Goal: Task Accomplishment & Management: Manage account settings

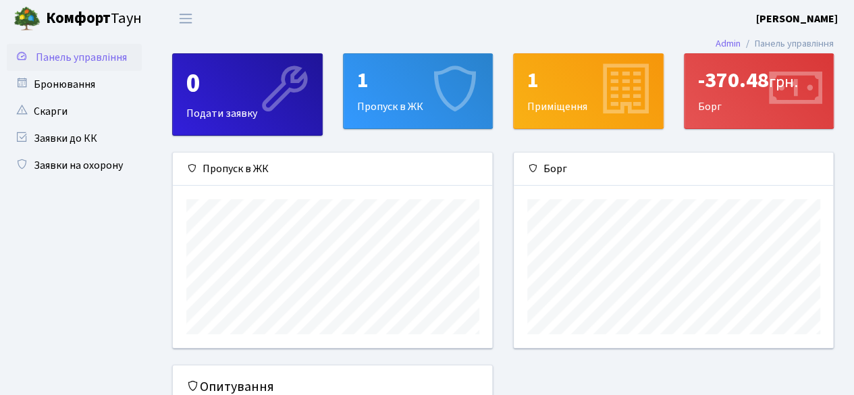
scroll to position [194, 320]
click at [54, 83] on link "Бронювання" at bounding box center [74, 84] width 135 height 27
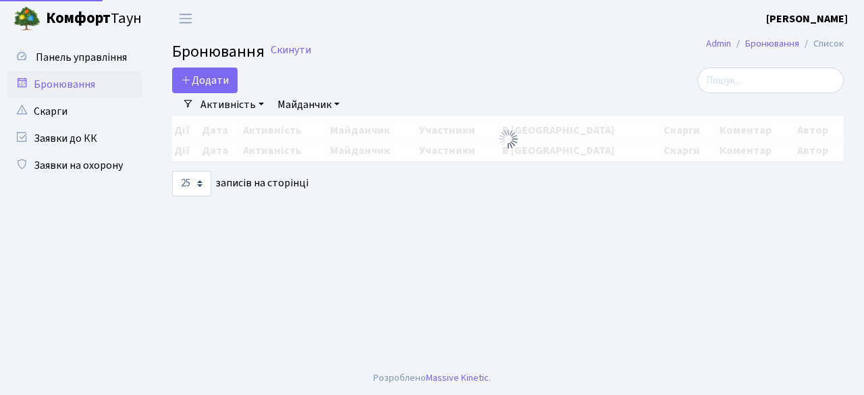
select select "25"
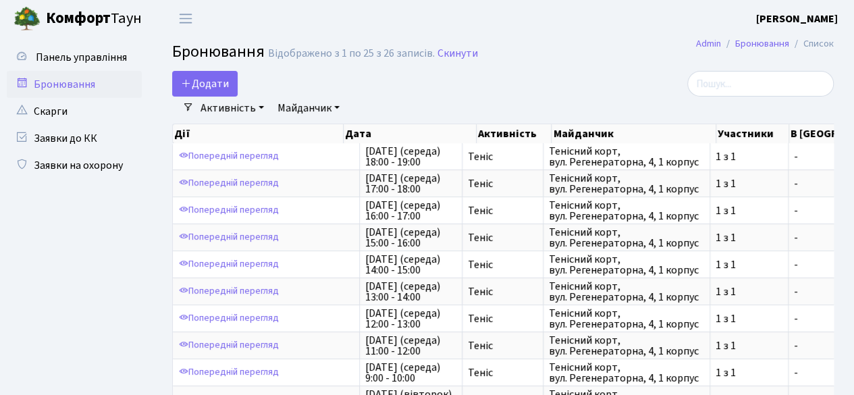
click at [303, 108] on link "Майданчик" at bounding box center [308, 107] width 73 height 23
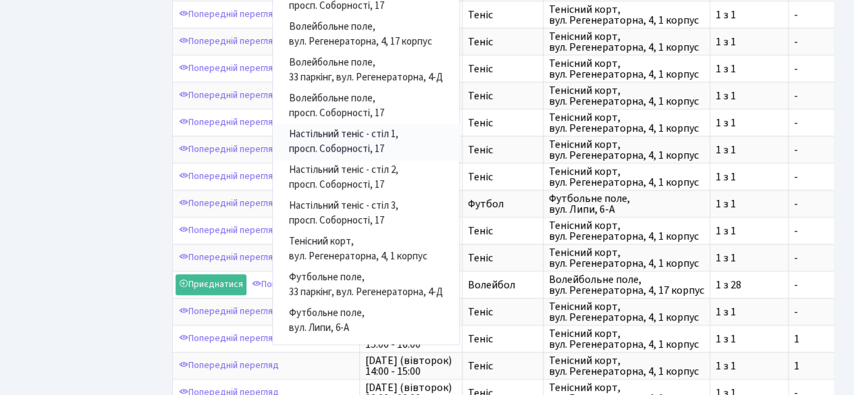
scroll to position [270, 0]
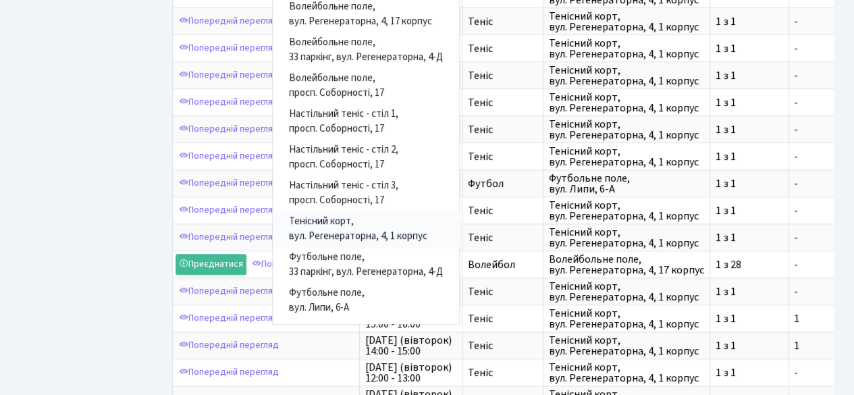
click at [331, 231] on link "Тенісний корт, вул. Регенераторна, 4, 1 корпус" at bounding box center [366, 229] width 186 height 36
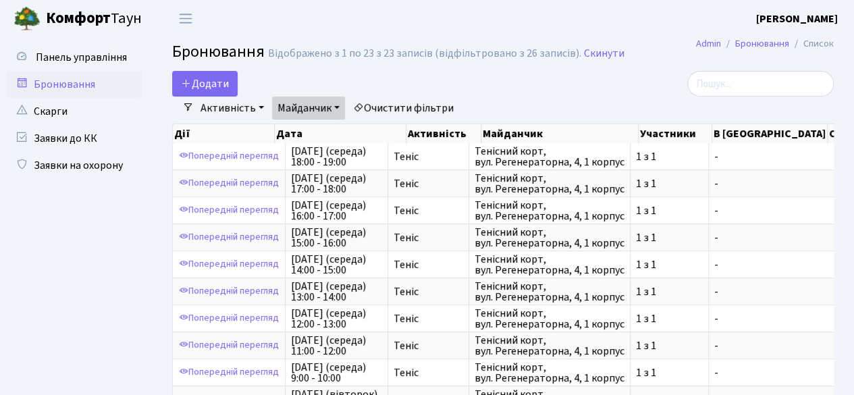
click at [236, 109] on link "Активність" at bounding box center [232, 107] width 74 height 23
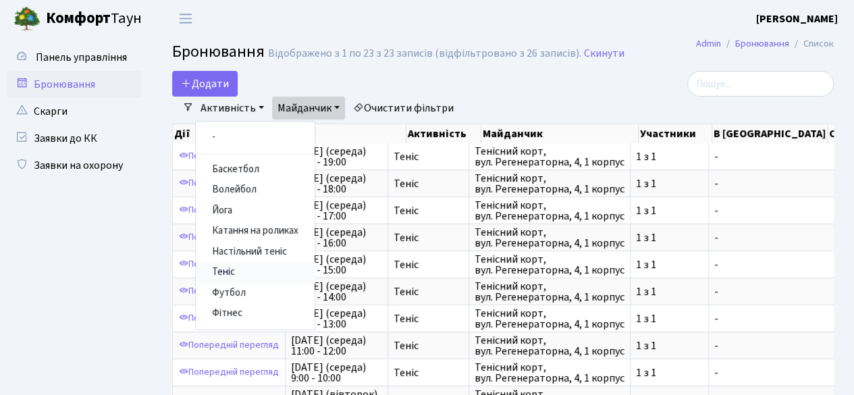
click at [227, 265] on link "Теніс" at bounding box center [255, 272] width 119 height 21
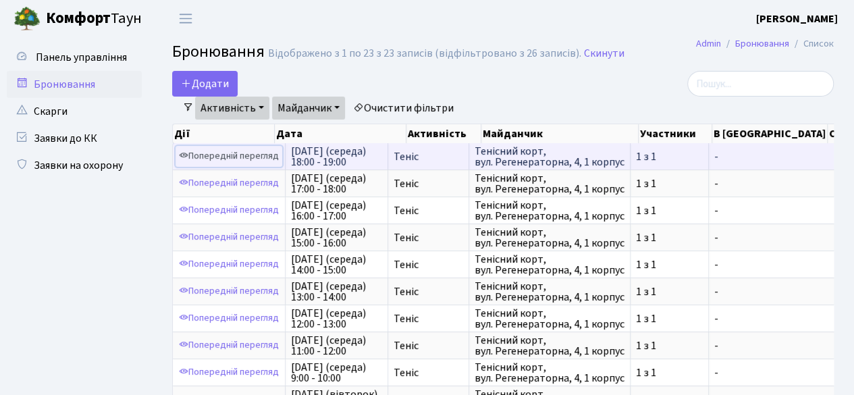
click at [227, 155] on link "Попередній перегляд" at bounding box center [228, 156] width 107 height 21
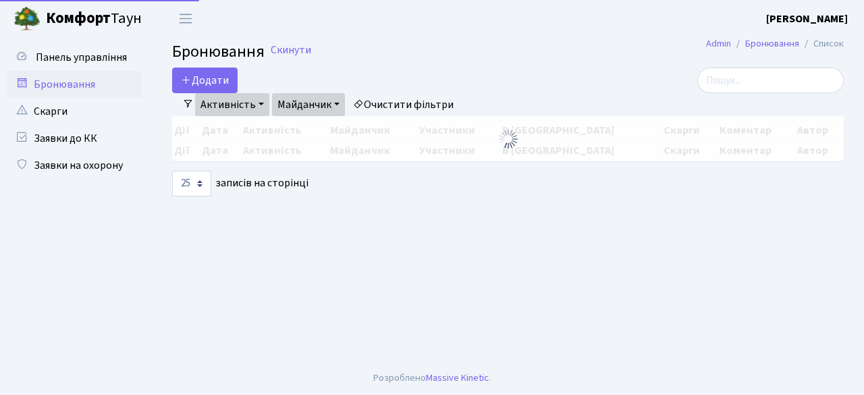
select select "25"
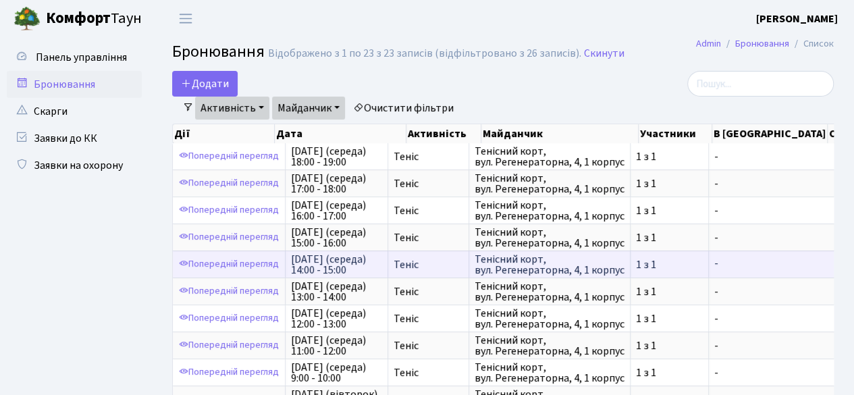
scroll to position [2, 0]
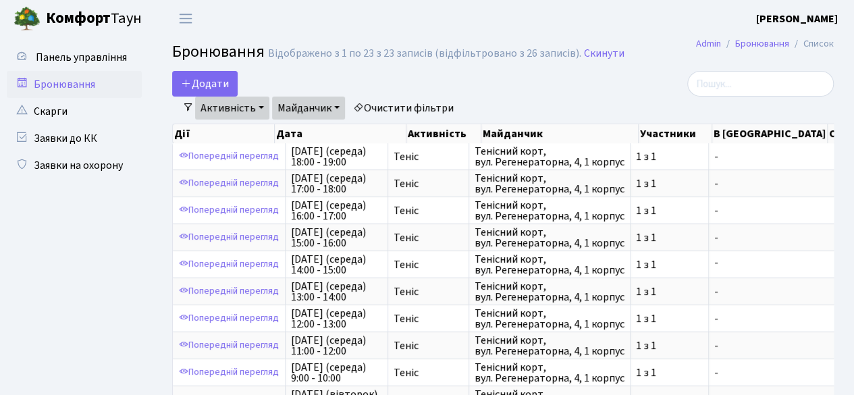
click at [399, 107] on link "Очистити фільтри" at bounding box center [403, 107] width 111 height 23
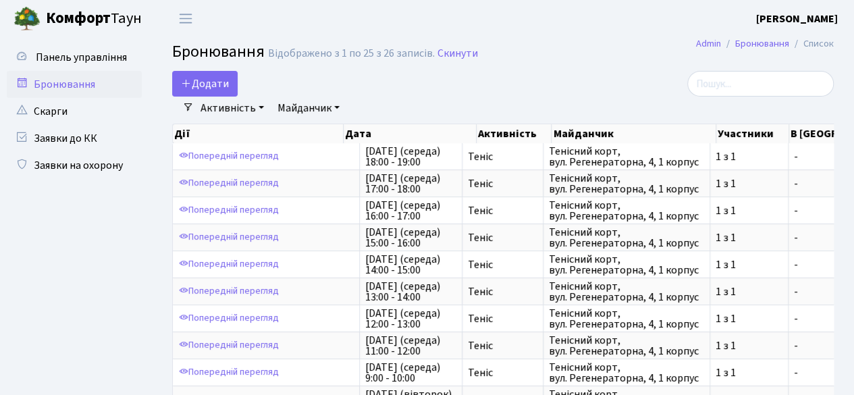
click at [258, 102] on link "Активність" at bounding box center [232, 107] width 74 height 23
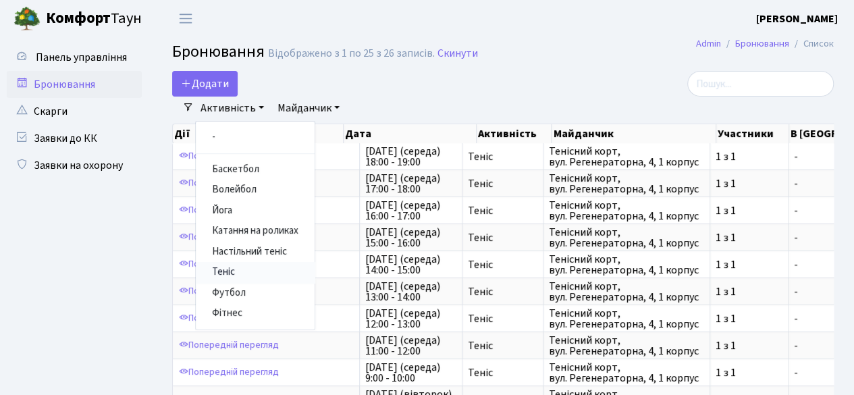
click at [223, 272] on link "Теніс" at bounding box center [255, 272] width 119 height 21
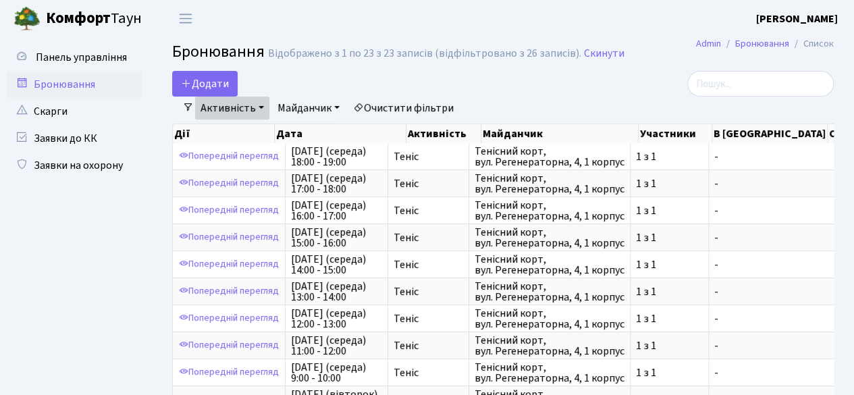
click at [326, 105] on link "Майданчик" at bounding box center [308, 107] width 73 height 23
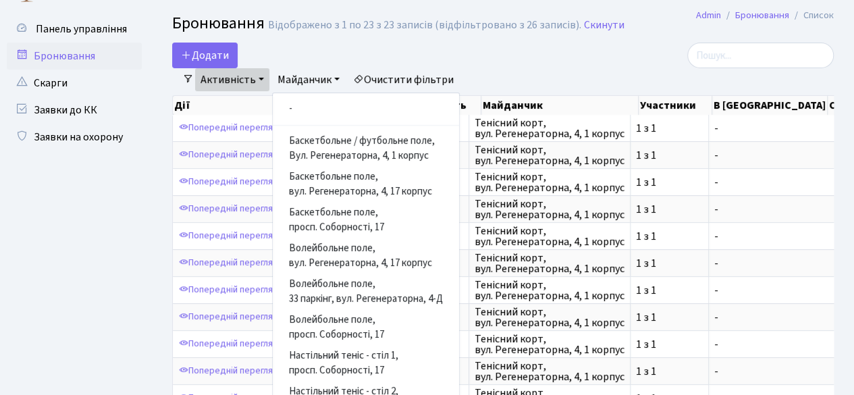
scroll to position [405, 0]
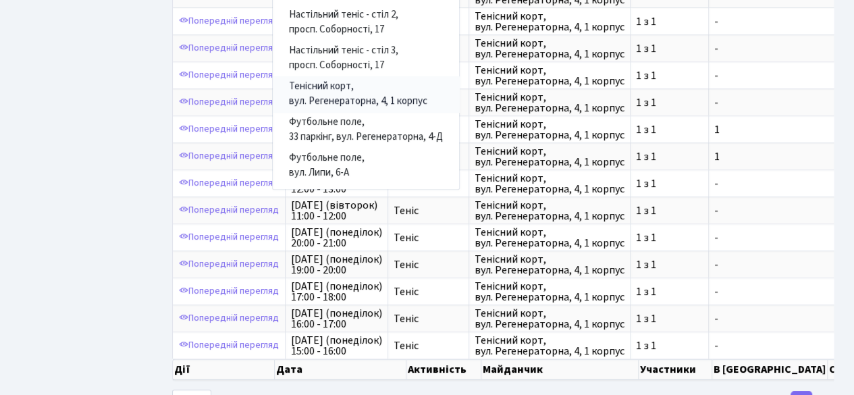
click at [339, 95] on link "Тенісний корт, вул. Регенераторна, 4, 1 корпус" at bounding box center [366, 94] width 186 height 36
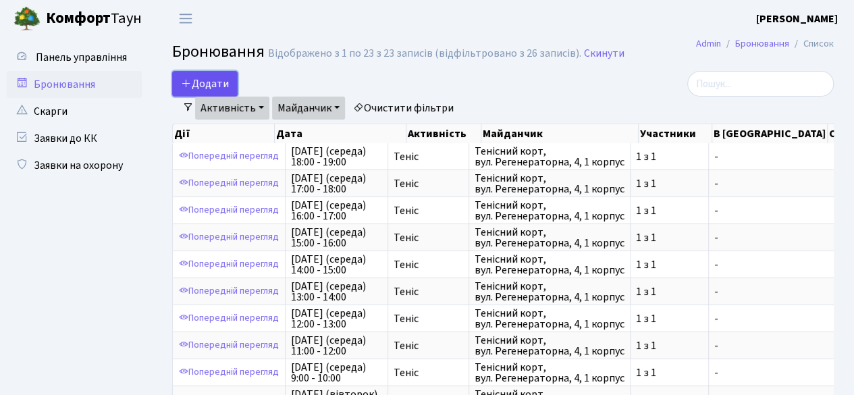
click at [196, 83] on button "Додати" at bounding box center [204, 84] width 65 height 26
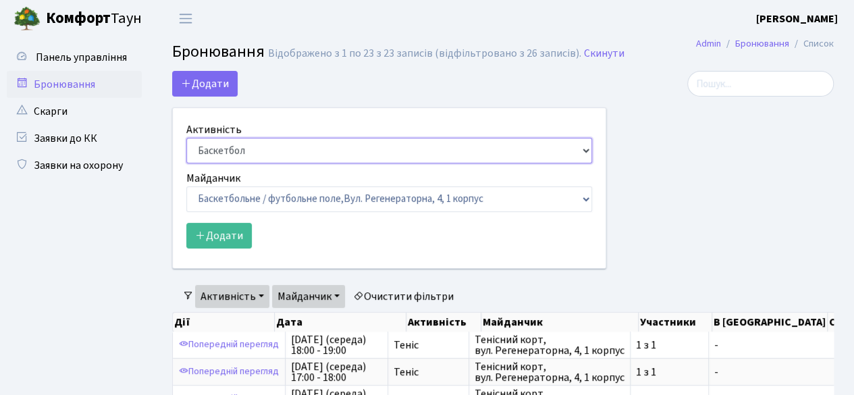
click at [584, 147] on select "Баскетбол Волейбол Йога Катання на роликах Настільний теніс Теніс Футбол Фітнес" at bounding box center [389, 151] width 406 height 26
select select "1"
click at [186, 138] on select "Баскетбол Волейбол Йога Катання на роликах Настільний теніс Теніс Футбол Фітнес" at bounding box center [389, 151] width 406 height 26
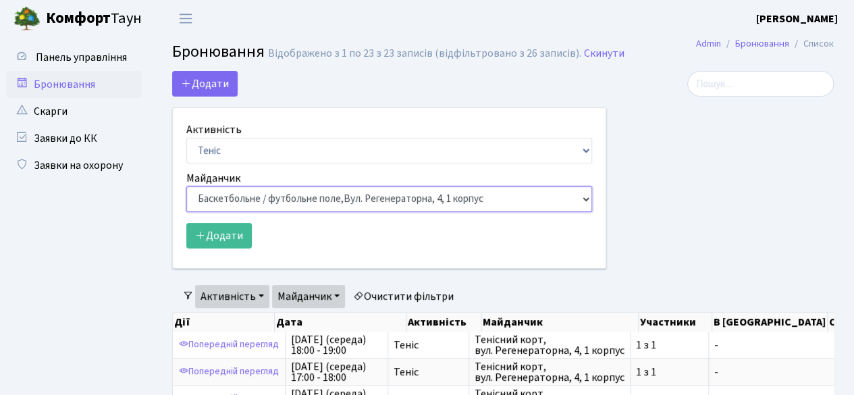
drag, startPoint x: 574, startPoint y: 199, endPoint x: 586, endPoint y: 194, distance: 13.0
click at [575, 198] on select "Баскетбольне / футбольне поле, Вул. Регенераторна, 4, 1 корпус Баскетбольне пол…" at bounding box center [389, 199] width 406 height 26
select select "1"
click at [186, 186] on select "Баскетбольне / футбольне поле, Вул. Регенераторна, 4, 1 корпус Баскетбольне пол…" at bounding box center [389, 199] width 406 height 26
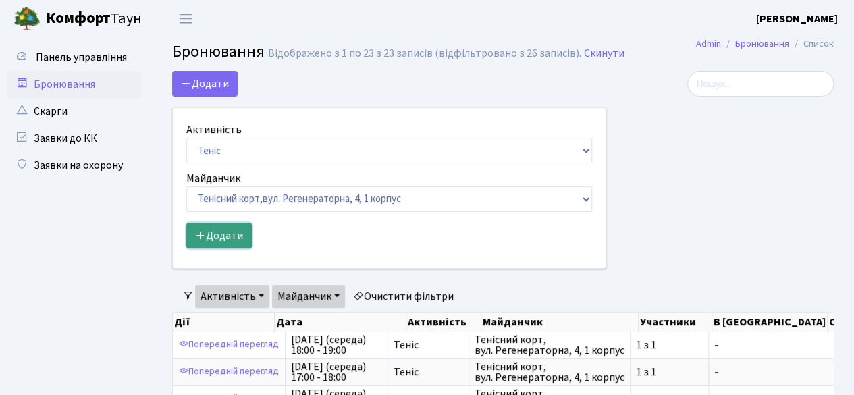
click at [213, 238] on button "Додати" at bounding box center [218, 236] width 65 height 26
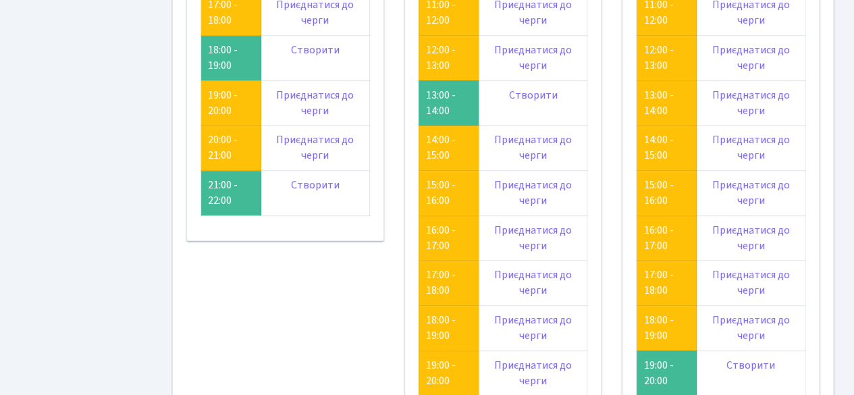
scroll to position [270, 0]
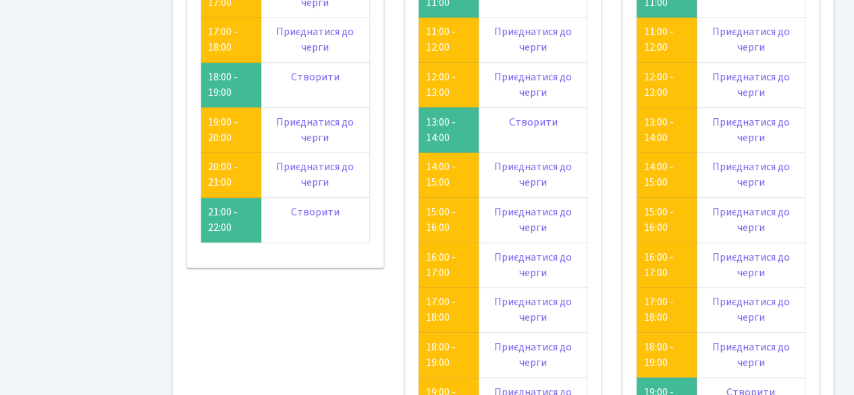
click at [834, 198] on div "Активність - Баскетбол Волейбол Йога Катання на роликах Настільний теніс [PERSO…" at bounding box center [503, 195] width 680 height 783
click at [775, 257] on link "Приєднатися до черги" at bounding box center [751, 265] width 78 height 30
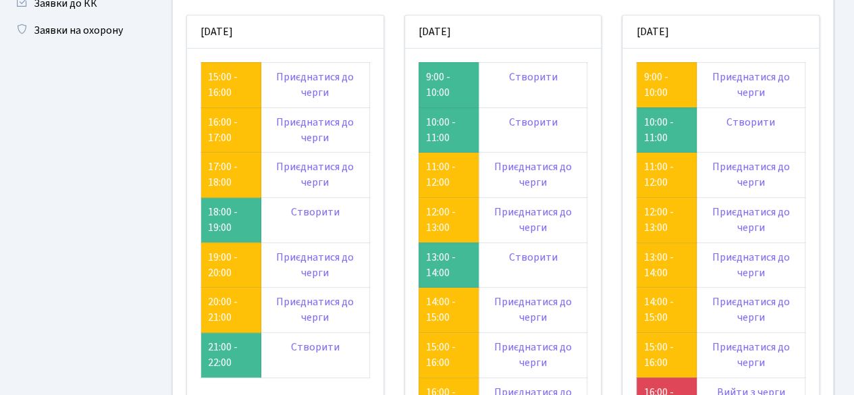
scroll to position [270, 0]
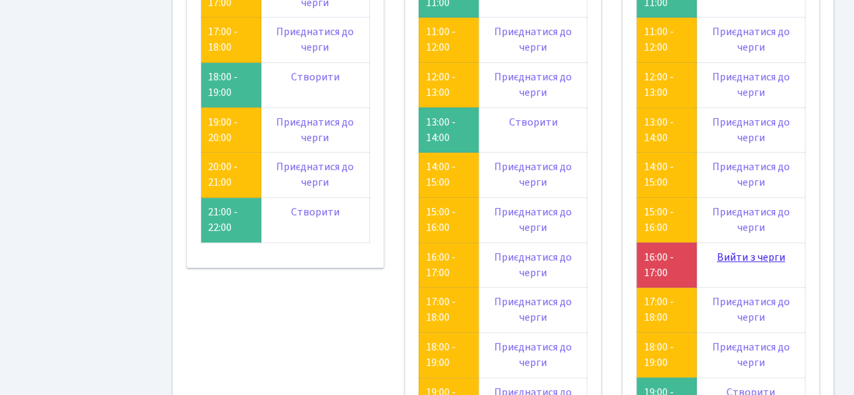
drag, startPoint x: 746, startPoint y: 263, endPoint x: 741, endPoint y: 254, distance: 10.9
click at [746, 263] on td "Вийти з черги" at bounding box center [750, 264] width 109 height 45
click at [740, 250] on link "Вийти з черги" at bounding box center [751, 257] width 68 height 15
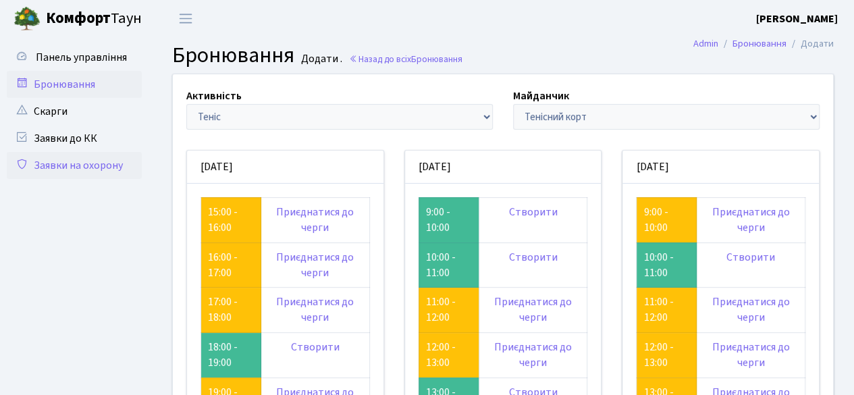
click at [74, 165] on link "Заявки на охорону" at bounding box center [74, 165] width 135 height 27
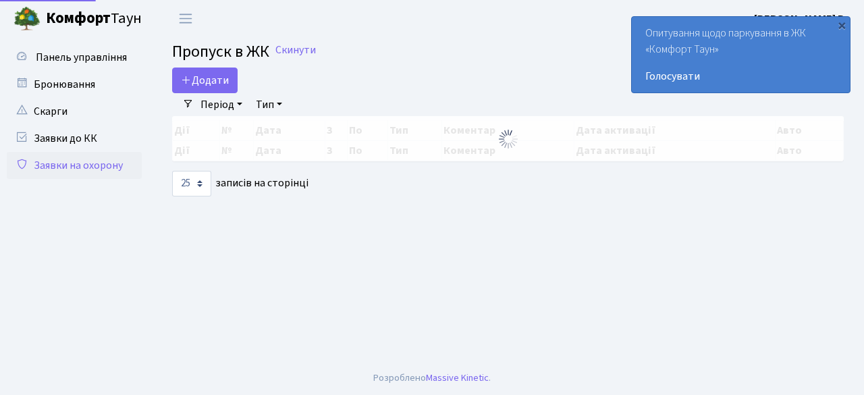
select select "25"
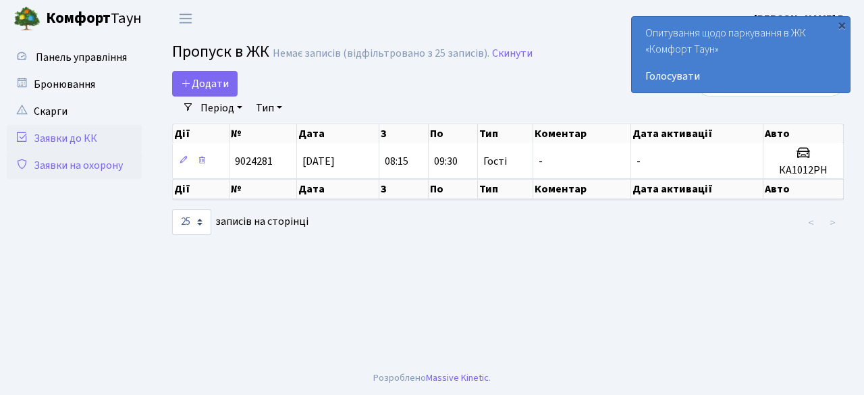
click at [68, 138] on link "Заявки до КК" at bounding box center [74, 138] width 135 height 27
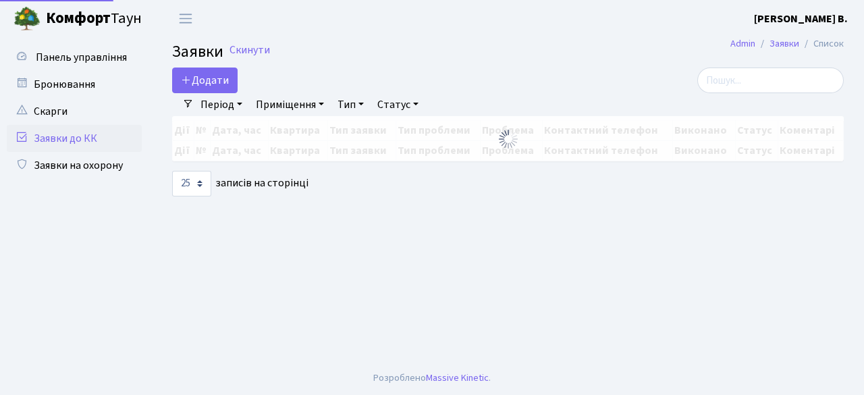
select select "25"
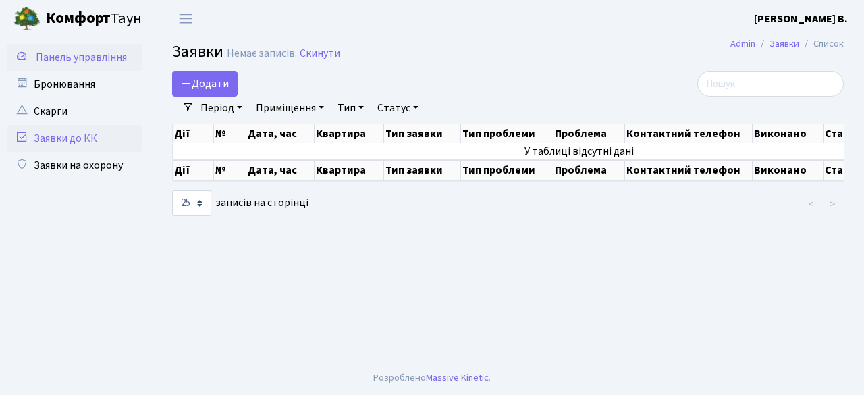
click at [76, 59] on span "Панель управління" at bounding box center [81, 57] width 91 height 15
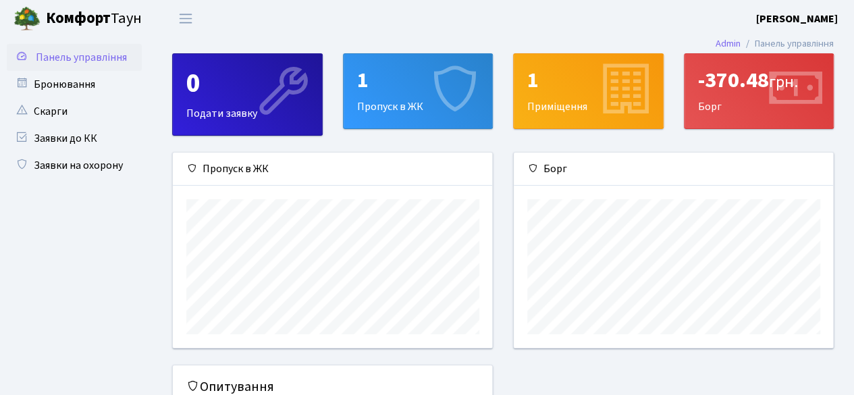
click at [227, 107] on div "0 Подати заявку" at bounding box center [247, 94] width 149 height 81
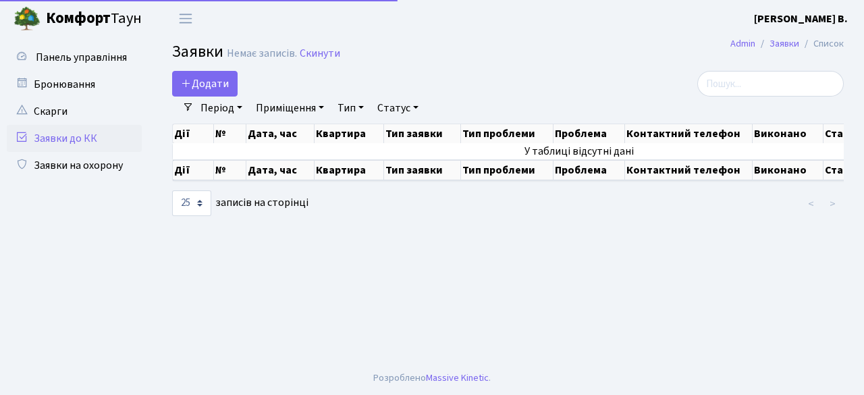
select select "25"
click at [65, 78] on link "Бронювання" at bounding box center [74, 84] width 135 height 27
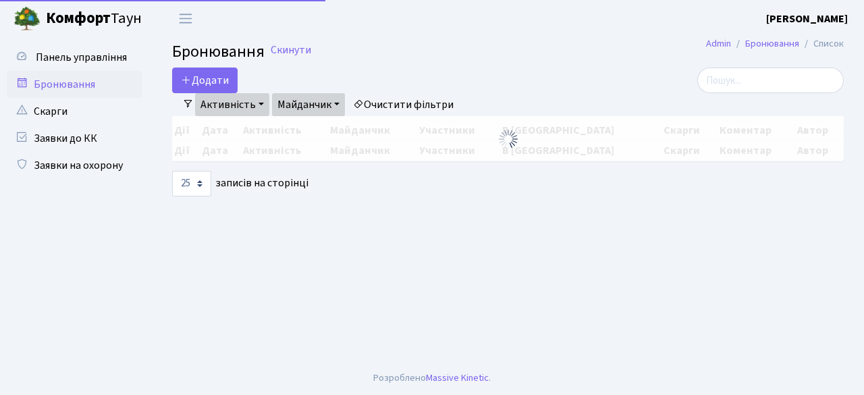
select select "25"
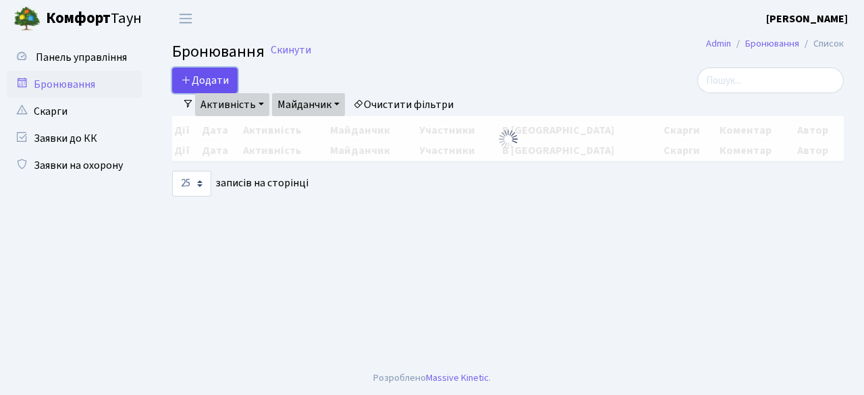
click at [213, 74] on button "Додати" at bounding box center [204, 80] width 65 height 26
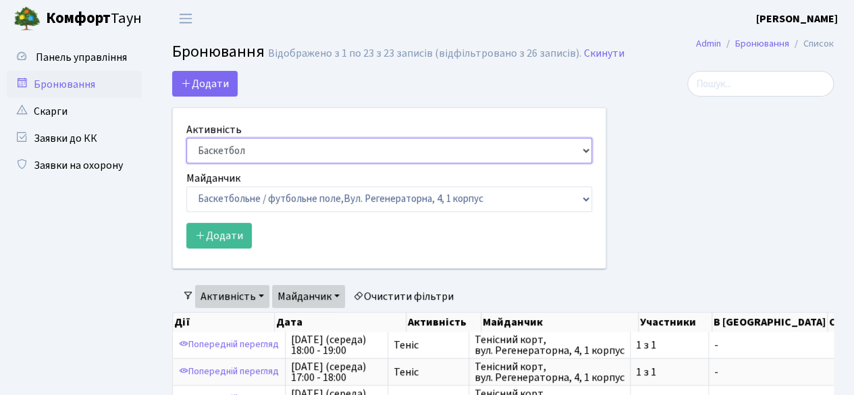
click at [586, 149] on select "Баскетбол Волейбол Йога Катання на роликах Настільний теніс Теніс Футбол Фітнес" at bounding box center [389, 151] width 406 height 26
select select "1"
click at [186, 138] on select "Баскетбол Волейбол Йога Катання на роликах Настільний теніс Теніс Футбол Фітнес" at bounding box center [389, 151] width 406 height 26
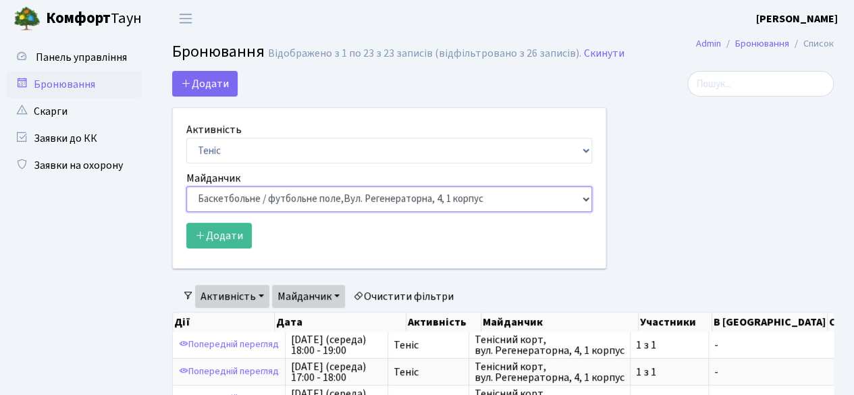
click at [583, 197] on select "Баскетбольне / футбольне поле, Вул. Регенераторна, 4, 1 корпус Баскетбольне пол…" at bounding box center [389, 199] width 406 height 26
select select "1"
click at [186, 186] on select "Баскетбольне / футбольне поле, Вул. Регенераторна, 4, 1 корпус Баскетбольне пол…" at bounding box center [389, 199] width 406 height 26
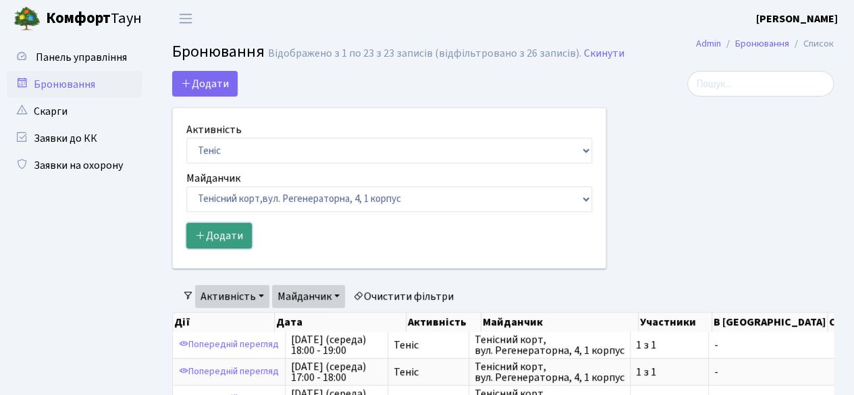
click at [208, 231] on button "Додати" at bounding box center [218, 236] width 65 height 26
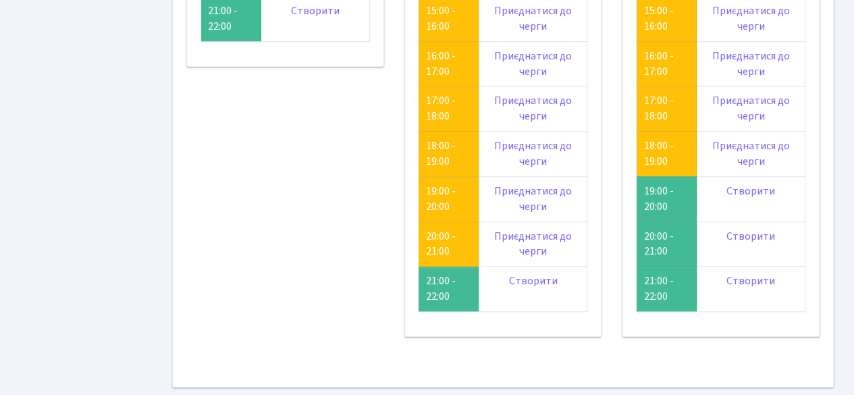
scroll to position [541, 0]
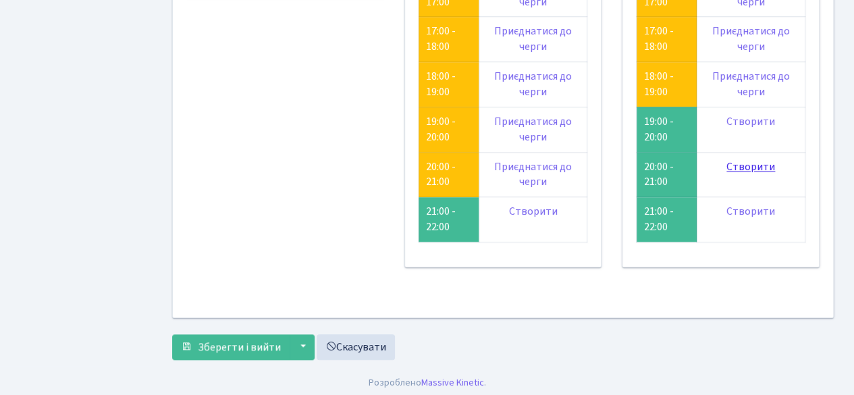
click at [742, 160] on link "Створити" at bounding box center [750, 166] width 49 height 15
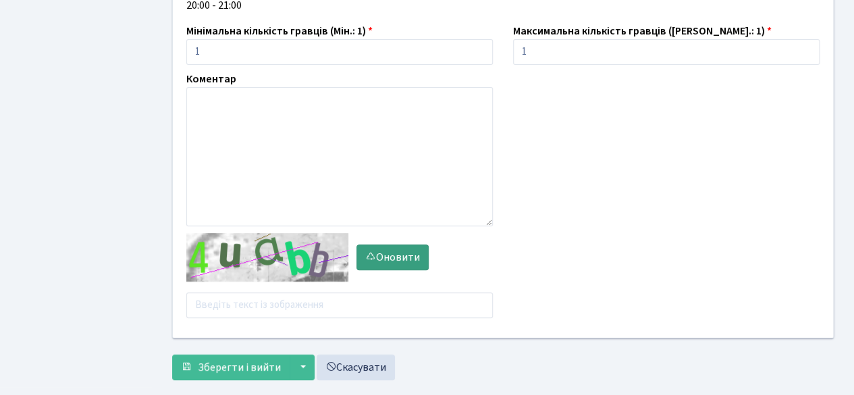
scroll to position [202, 0]
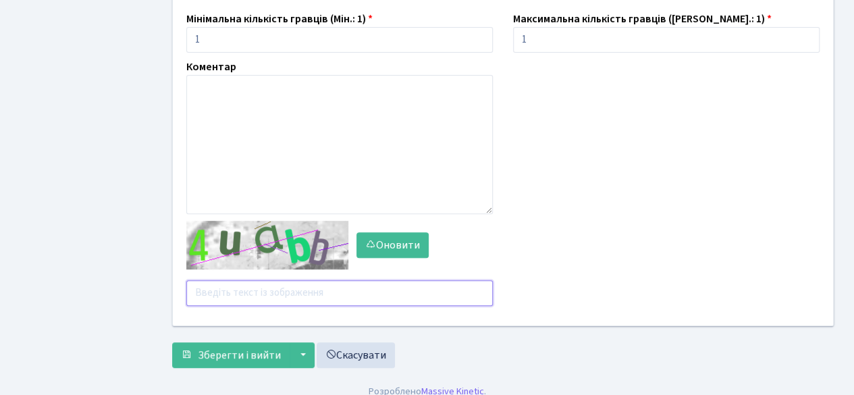
click at [249, 298] on input "text" at bounding box center [339, 293] width 306 height 26
type input "к"
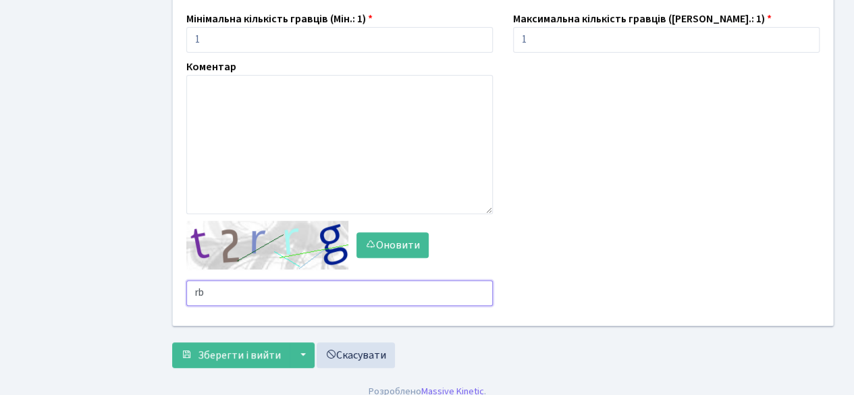
type input "r"
type input "rh6m4"
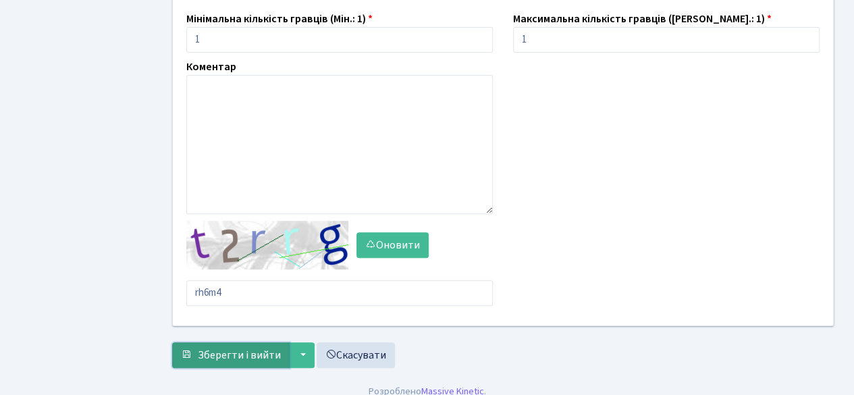
click at [257, 351] on span "Зберегти і вийти" at bounding box center [239, 355] width 83 height 15
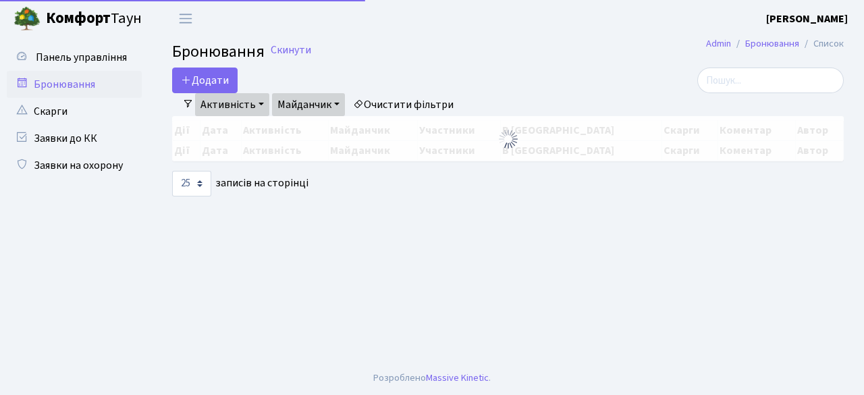
select select "25"
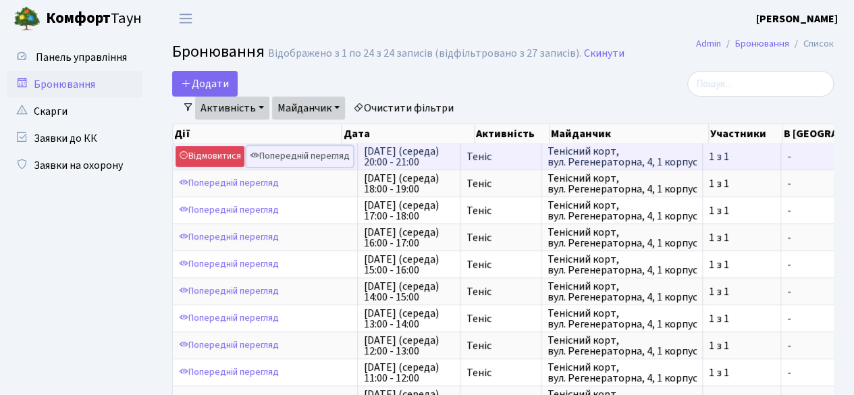
click at [305, 154] on link "Попередній перегляд" at bounding box center [299, 156] width 107 height 21
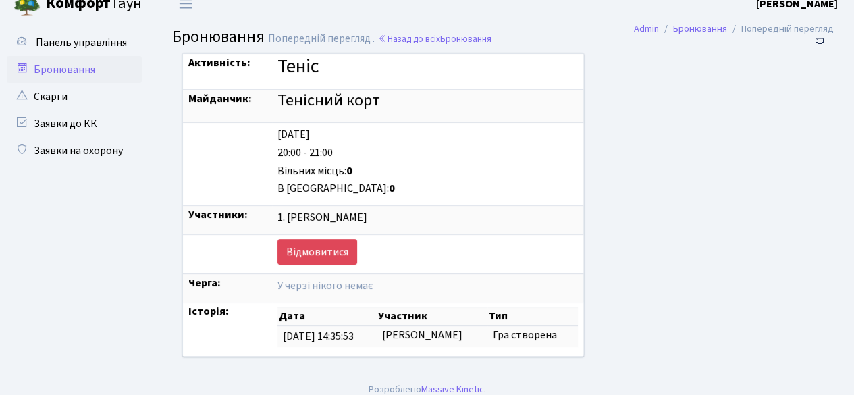
scroll to position [23, 0]
